Goal: Information Seeking & Learning: Learn about a topic

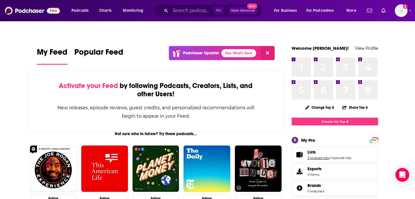
click at [316, 156] on link "2 podcast lists" at bounding box center [317, 158] width 21 height 4
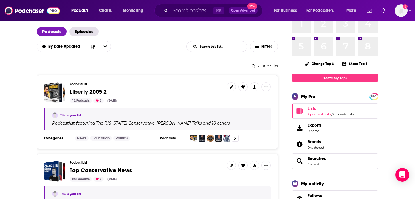
scroll to position [47, 0]
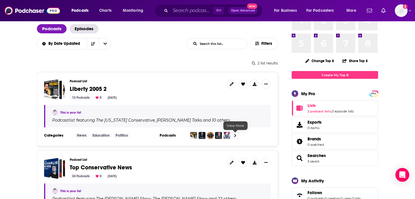
click at [237, 132] on link at bounding box center [235, 135] width 7 height 7
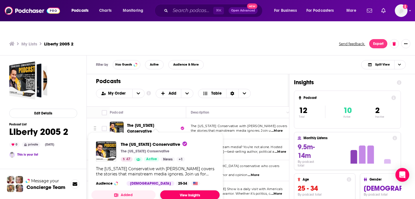
click at [201, 191] on link "View Insights" at bounding box center [189, 195] width 59 height 9
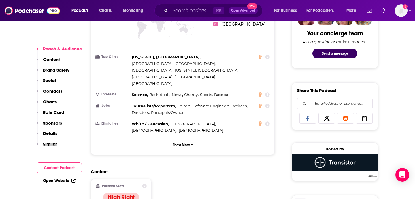
scroll to position [331, 0]
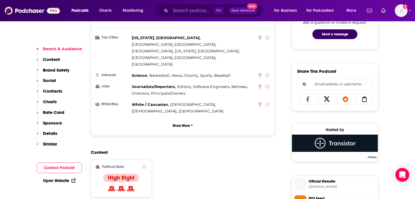
click at [56, 181] on link "Open Website" at bounding box center [59, 181] width 33 height 5
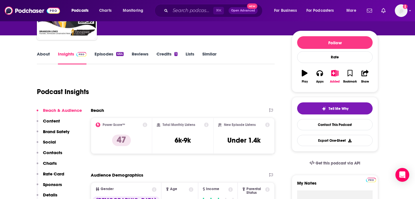
scroll to position [70, 0]
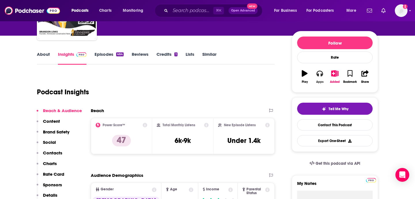
click at [317, 70] on icon "button" at bounding box center [319, 73] width 6 height 6
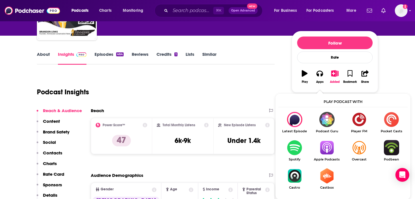
click at [390, 140] on img "Show Listen On dropdown" at bounding box center [391, 147] width 32 height 15
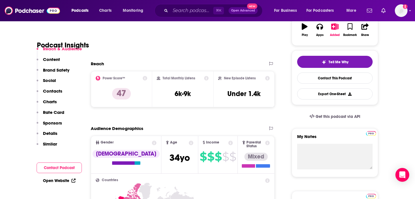
scroll to position [0, 0]
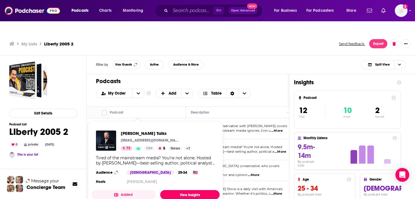
click at [181, 190] on link "View Insights" at bounding box center [189, 194] width 59 height 9
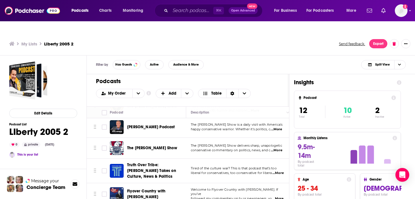
scroll to position [65, 0]
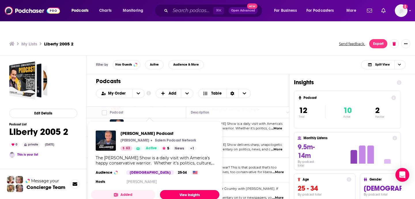
click at [182, 190] on link "View Insights" at bounding box center [189, 194] width 59 height 9
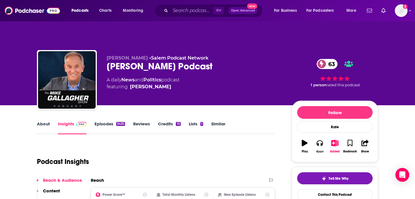
click at [319, 140] on icon "button" at bounding box center [319, 143] width 6 height 6
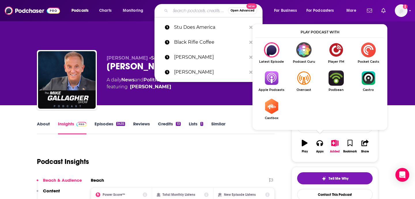
click at [186, 8] on input "Search podcasts, credits, & more..." at bounding box center [199, 10] width 58 height 9
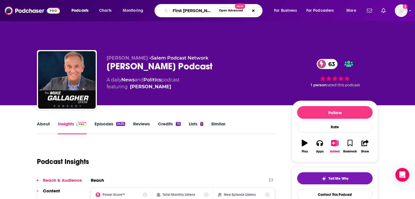
type input "First LIberty Live"
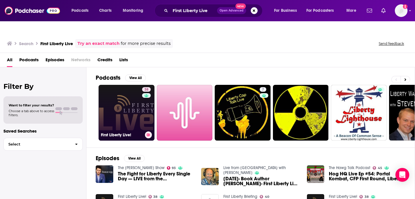
click at [136, 91] on link "38 First Liberty Live!" at bounding box center [127, 113] width 56 height 56
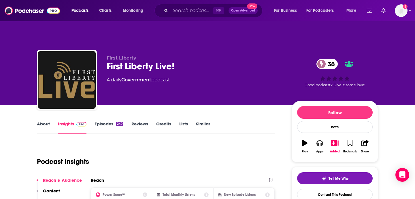
click at [321, 140] on icon "button" at bounding box center [319, 143] width 6 height 6
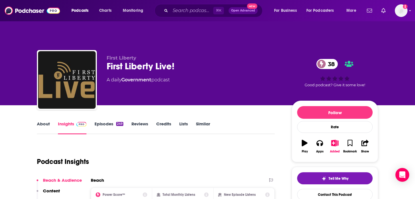
click at [145, 77] on link "Government" at bounding box center [136, 79] width 30 height 5
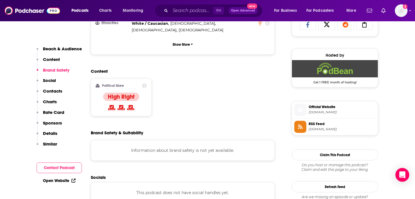
scroll to position [408, 0]
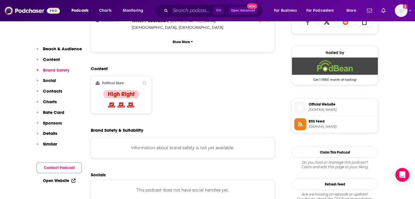
click at [333, 102] on span "Official Website" at bounding box center [342, 104] width 67 height 5
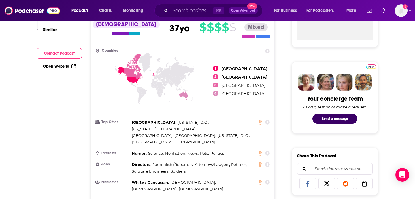
scroll to position [0, 0]
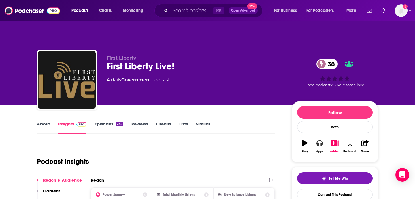
click at [318, 141] on icon "button" at bounding box center [319, 144] width 6 height 6
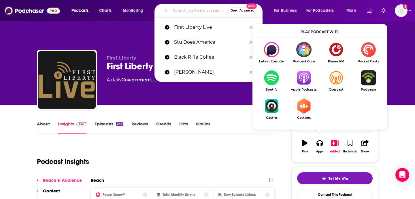
click at [180, 14] on input "Search podcasts, credits, & more..." at bounding box center [199, 10] width 58 height 9
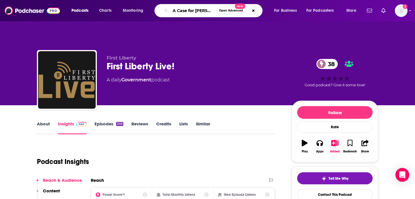
type input "A Case for Liberty"
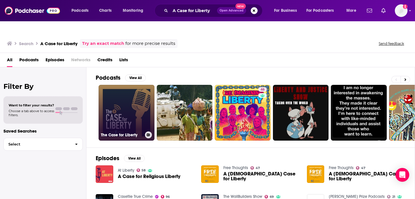
click at [123, 103] on link "The Case for Liberty" at bounding box center [127, 113] width 56 height 56
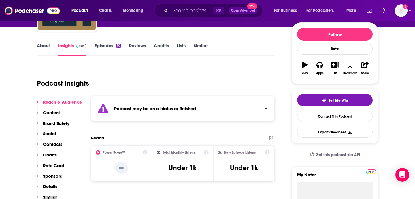
scroll to position [78, 0]
